Goal: Information Seeking & Learning: Learn about a topic

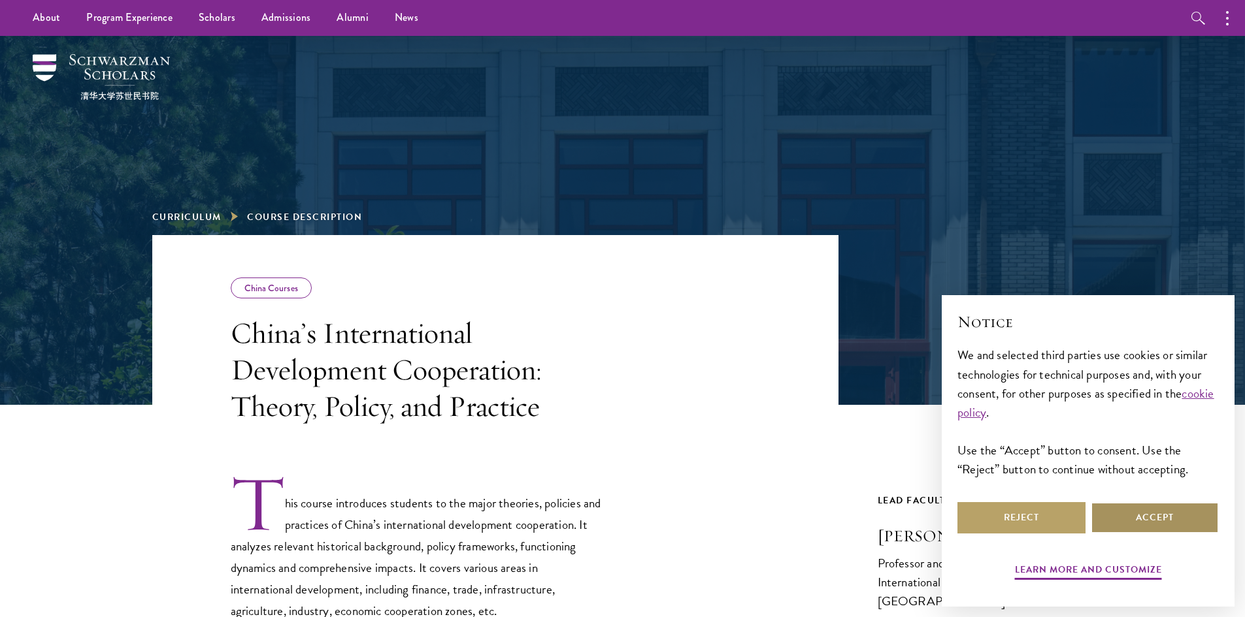
click at [1170, 524] on button "Accept" at bounding box center [1155, 517] width 128 height 31
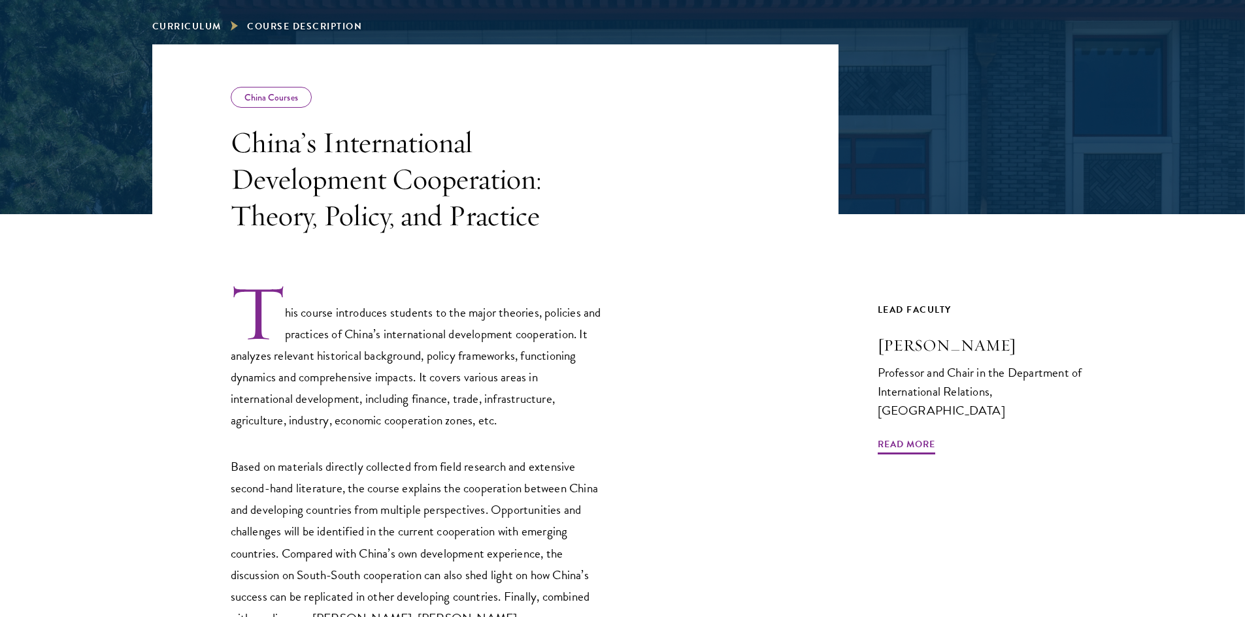
scroll to position [196, 0]
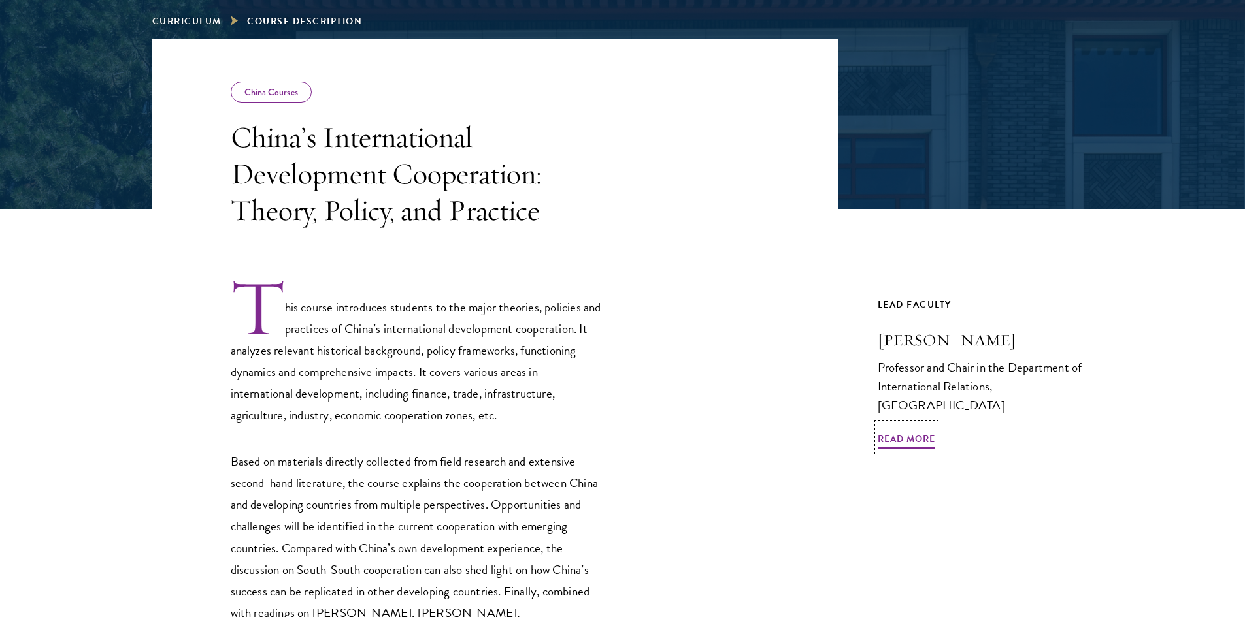
click at [930, 340] on h3 "Tang Xiaoyang" at bounding box center [986, 340] width 216 height 22
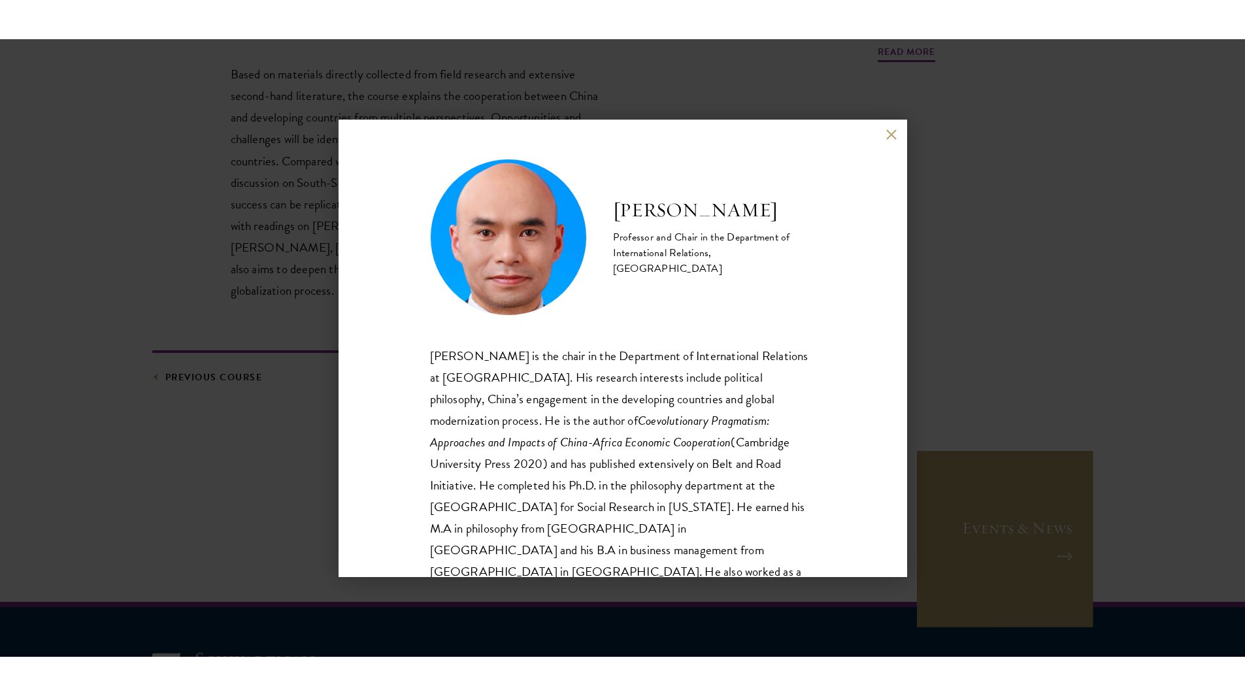
scroll to position [719, 0]
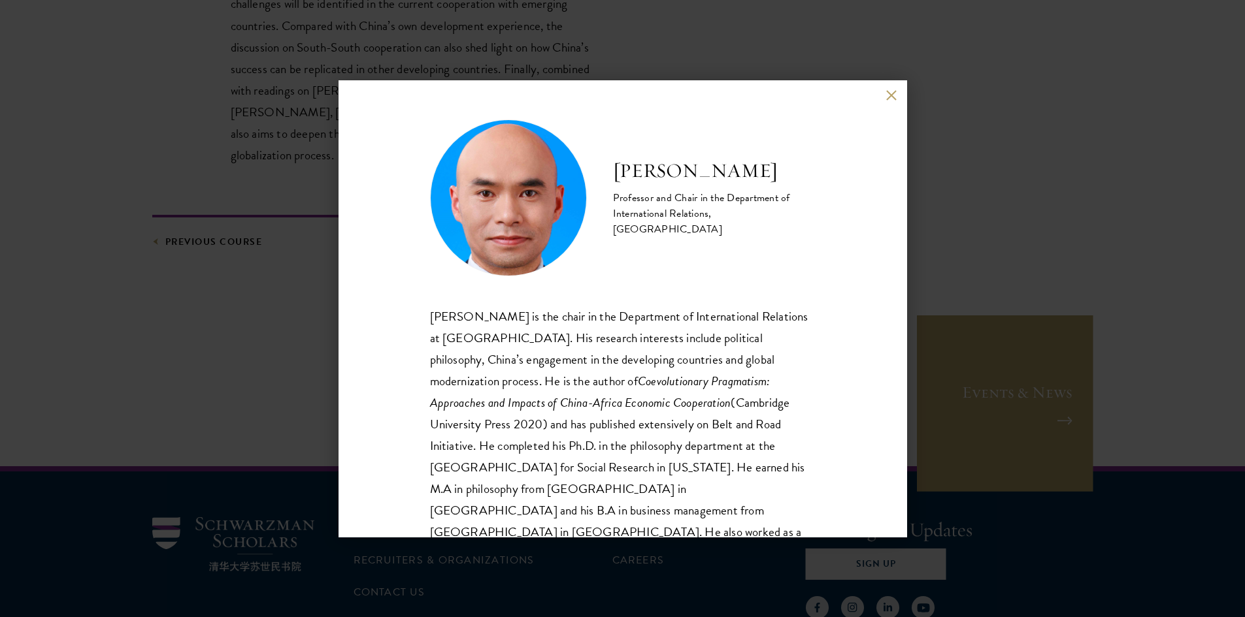
drag, startPoint x: 805, startPoint y: 220, endPoint x: 615, endPoint y: 182, distance: 193.2
click at [615, 182] on div "Tang Xiaoyang Professor and Chair in the Department of International Relations,…" at bounding box center [714, 198] width 203 height 80
copy div "Tang Xiaoyang Professor and Chair in the Department of International Relations,…"
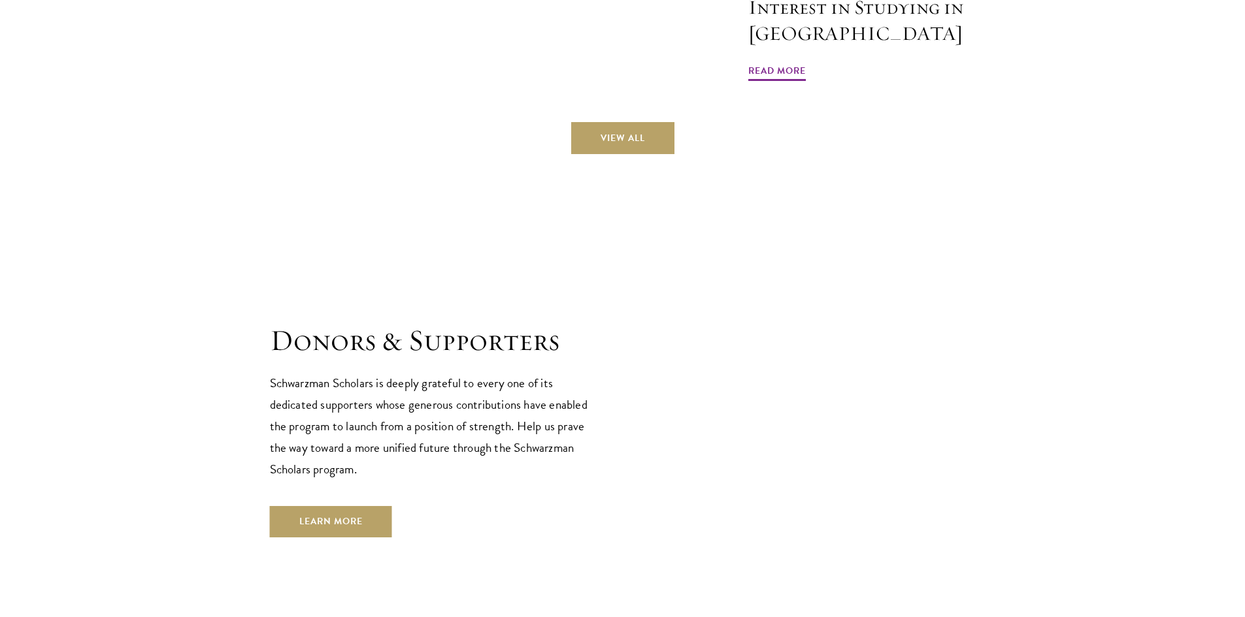
scroll to position [3890, 0]
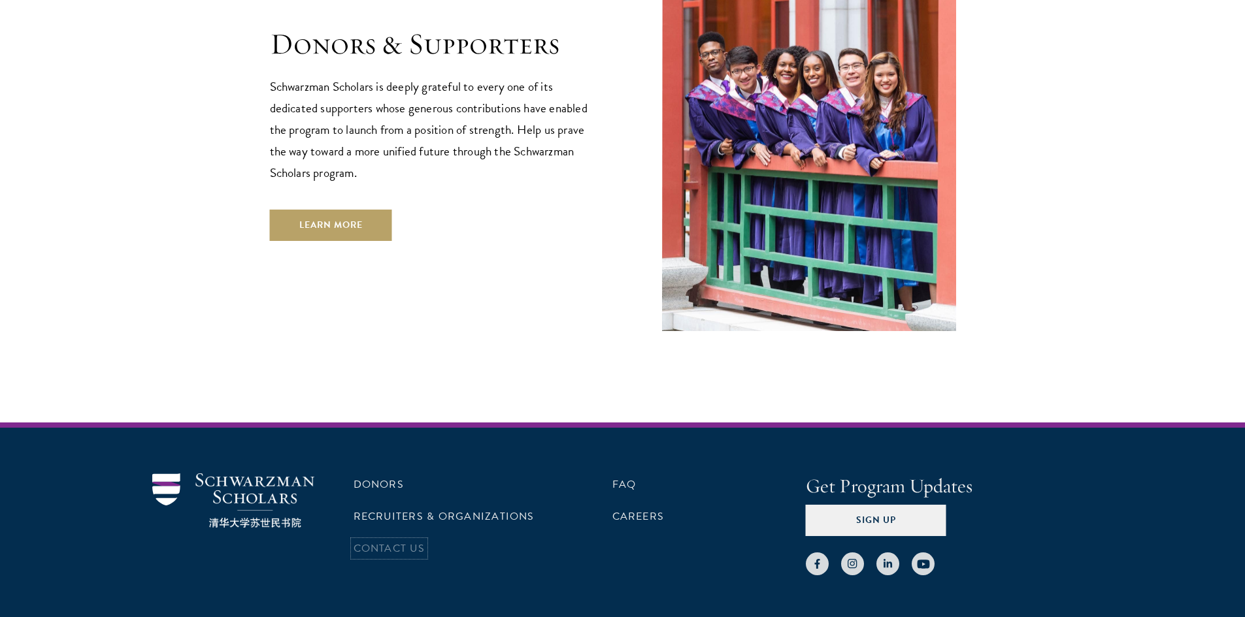
click at [378, 541] on link "Contact Us" at bounding box center [388, 549] width 71 height 16
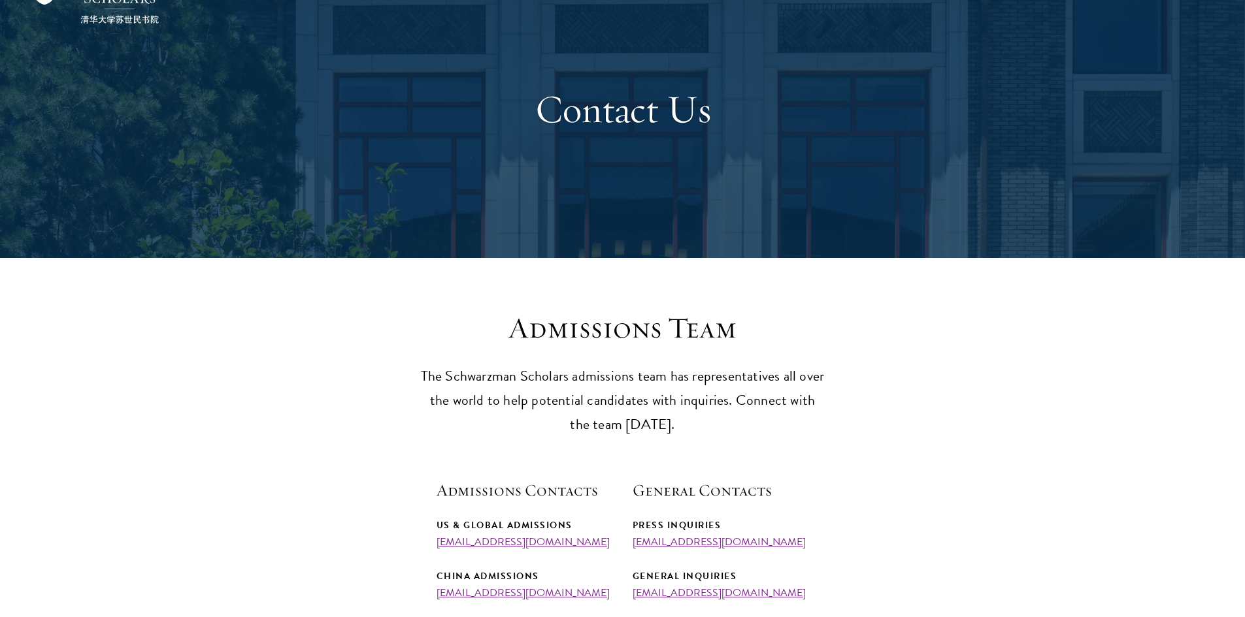
scroll to position [196, 0]
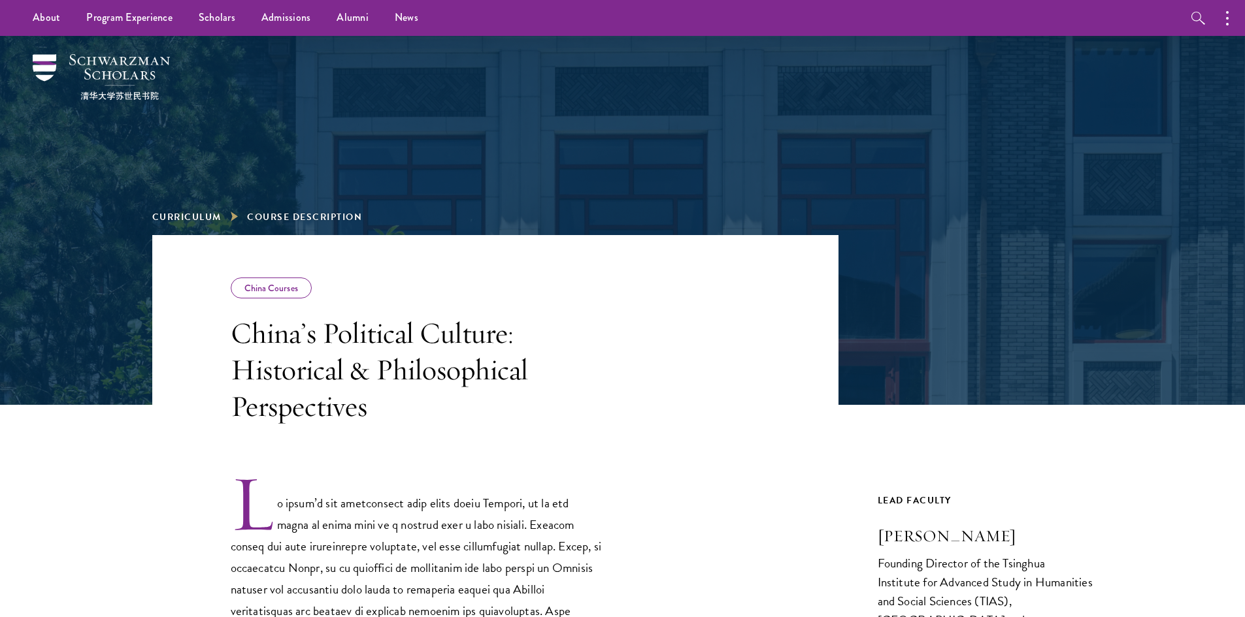
scroll to position [196, 0]
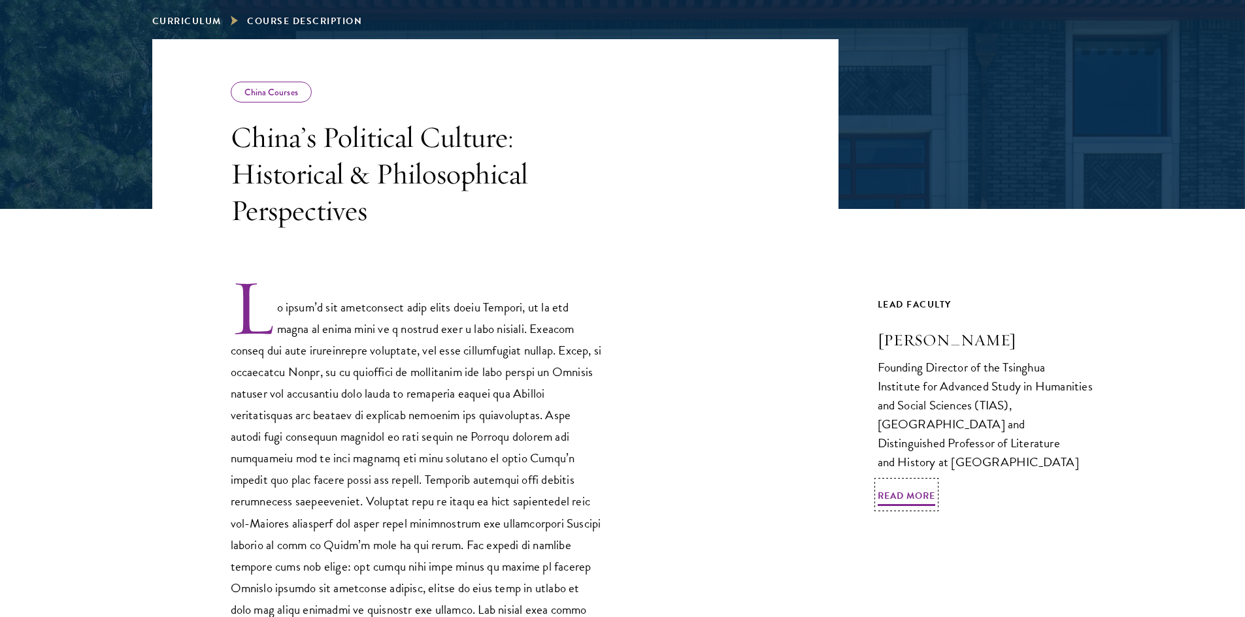
click at [898, 346] on h3 "Wang Hui" at bounding box center [986, 340] width 216 height 22
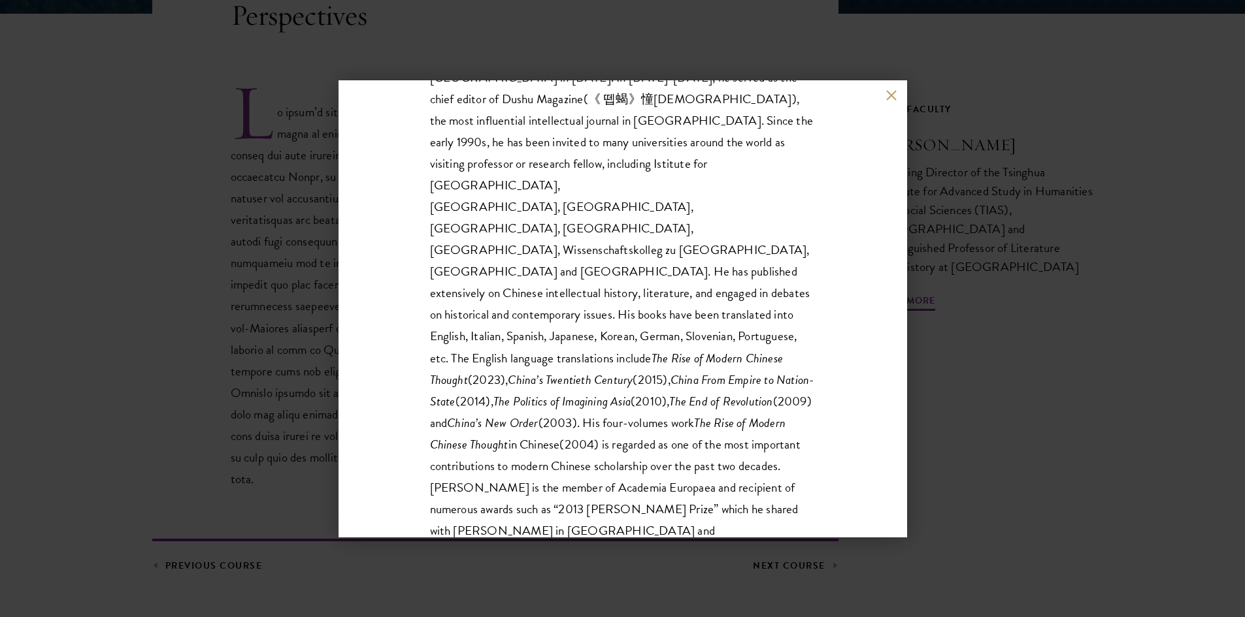
scroll to position [392, 0]
click at [893, 96] on button at bounding box center [891, 95] width 11 height 11
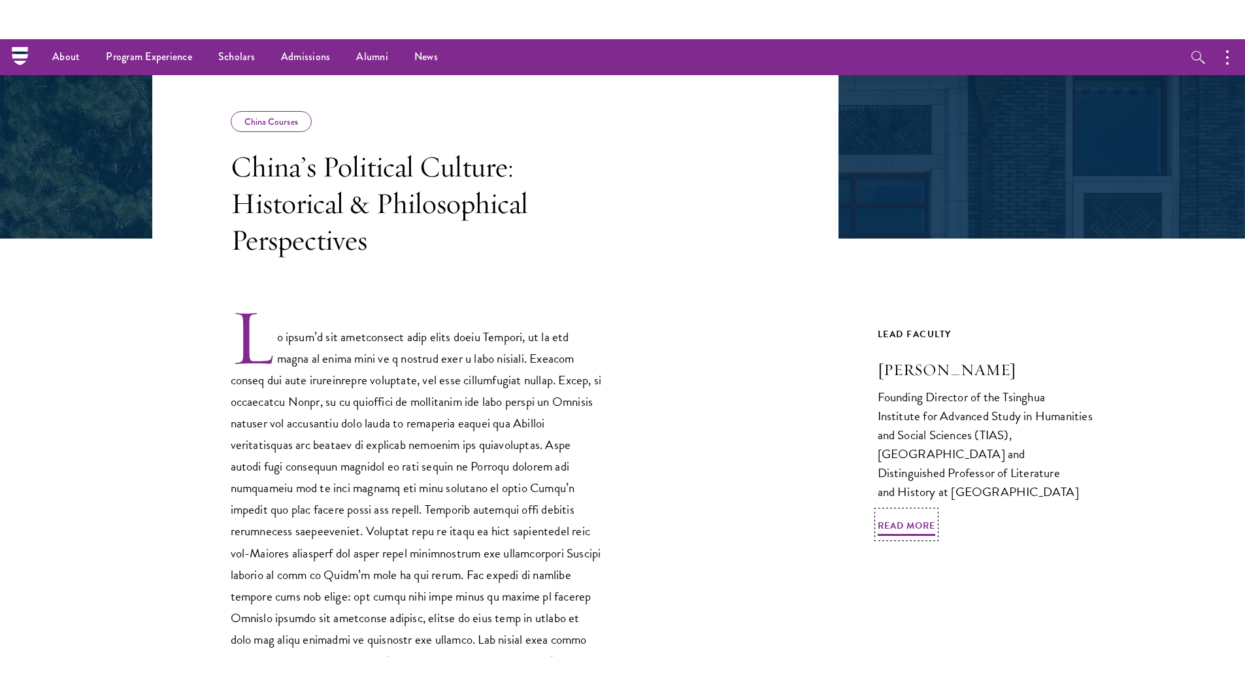
scroll to position [196, 0]
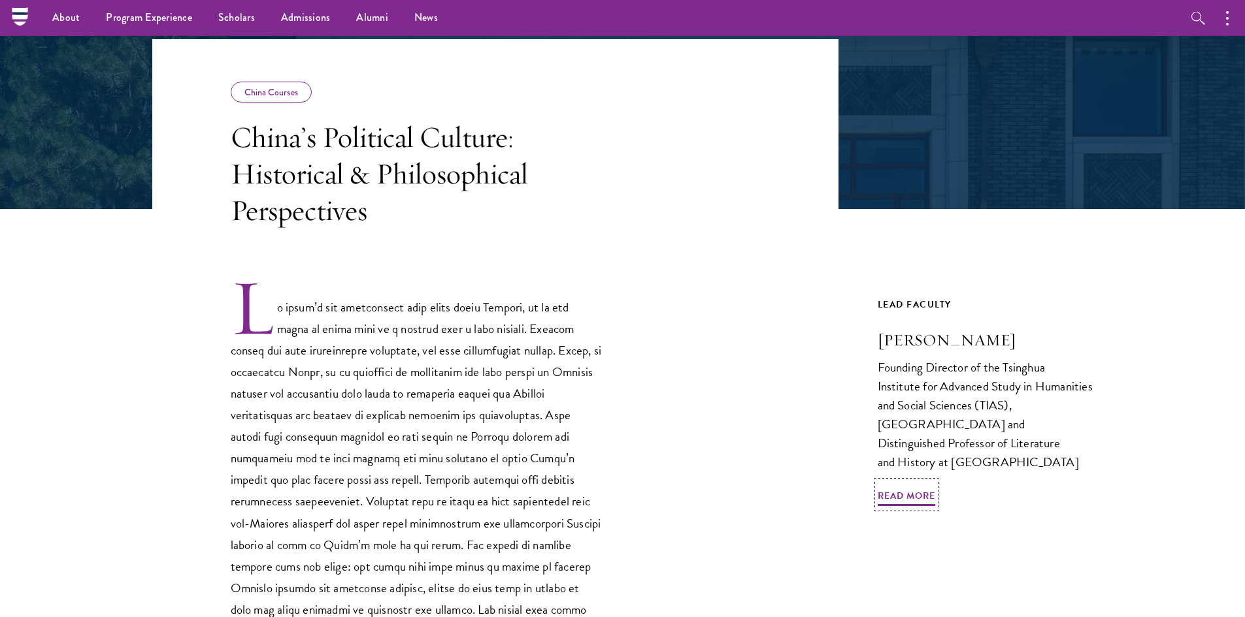
click at [901, 342] on h3 "Wang Hui" at bounding box center [986, 340] width 216 height 22
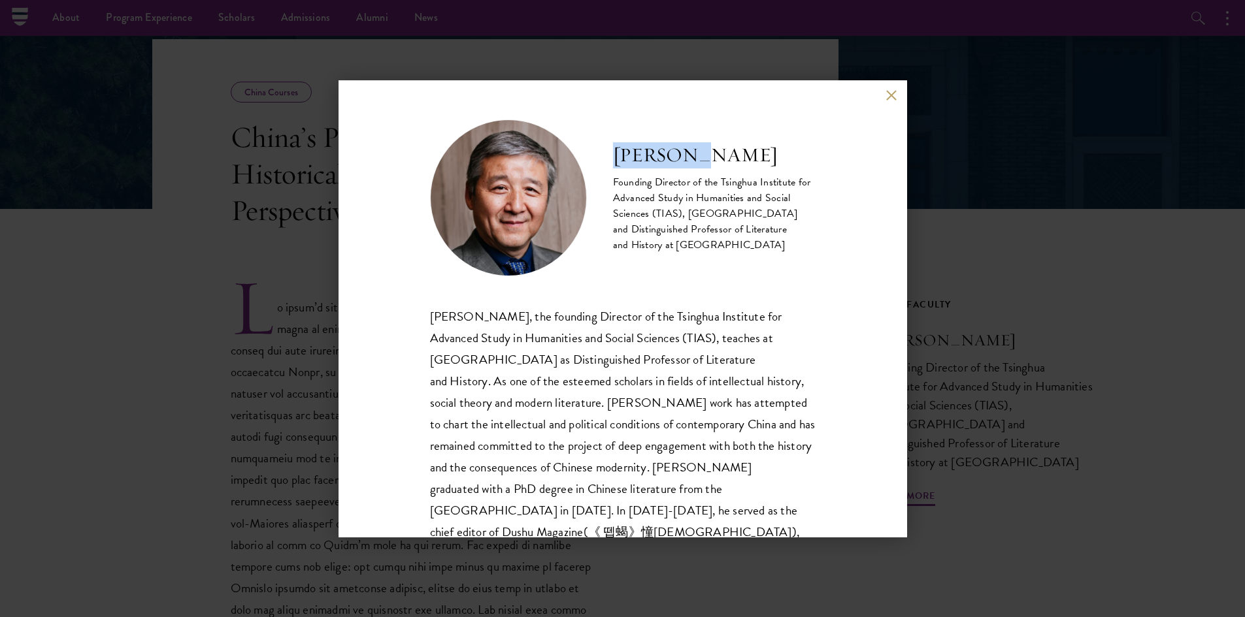
drag, startPoint x: 713, startPoint y: 149, endPoint x: 604, endPoint y: 148, distance: 108.5
click at [604, 148] on div "Wang Hui Founding Director of the Tsinghua Institute for Advanced Study in Huma…" at bounding box center [622, 198] width 385 height 157
copy h2 "Wang Hui"
